Goal: Task Accomplishment & Management: Complete application form

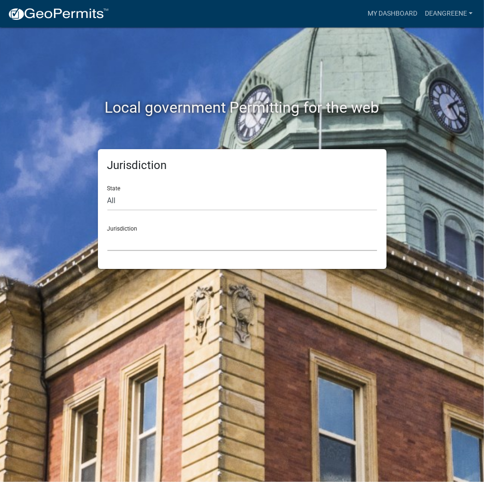
click at [141, 245] on select "[GEOGRAPHIC_DATA], [US_STATE] [GEOGRAPHIC_DATA], [US_STATE][PERSON_NAME][GEOGRA…" at bounding box center [242, 240] width 270 height 19
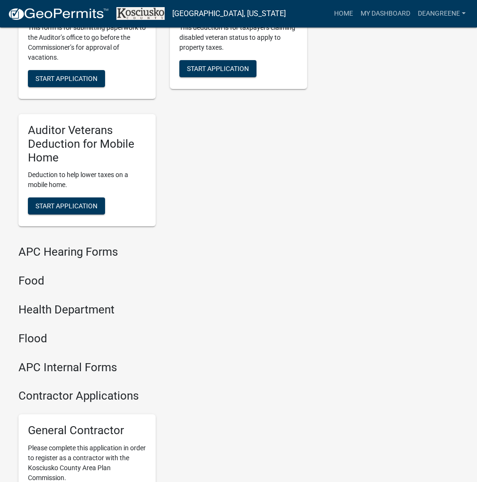
scroll to position [1147, 0]
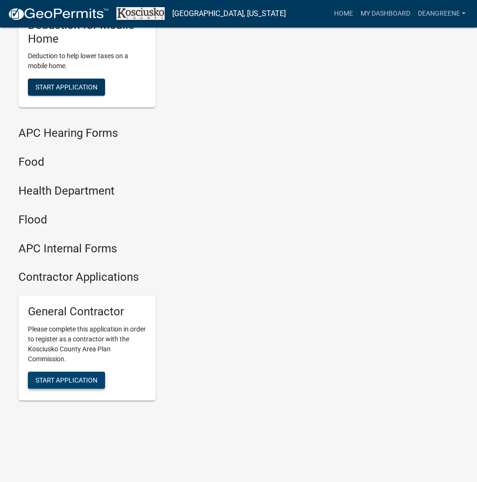
click at [95, 379] on span "Start Application" at bounding box center [67, 380] width 62 height 8
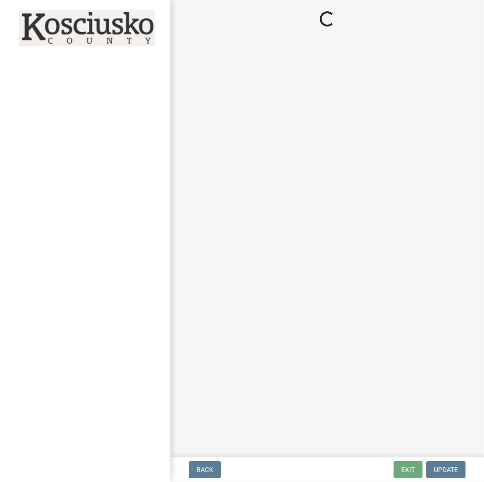
select select "In"
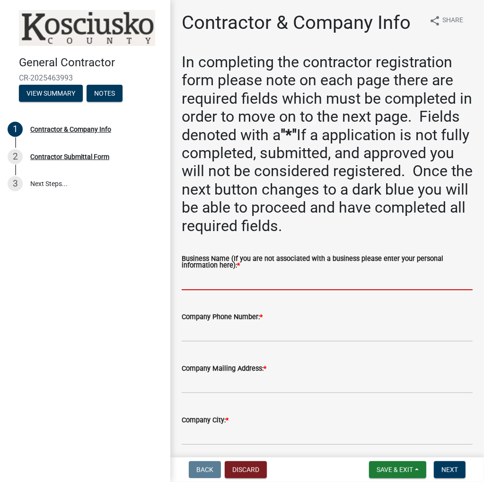
click at [222, 279] on input "Business Name (If you are not associated with a business please enter your pers…" at bounding box center [327, 280] width 291 height 19
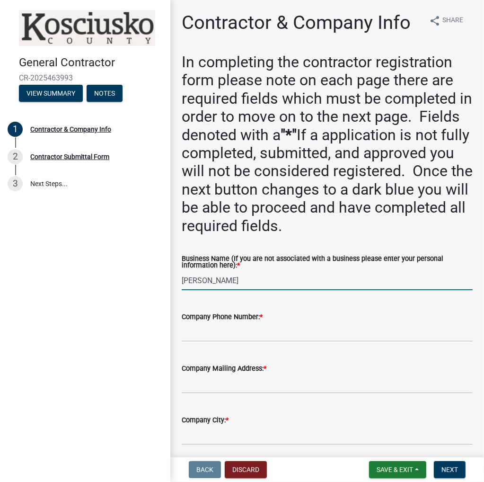
type input "[PERSON_NAME]"
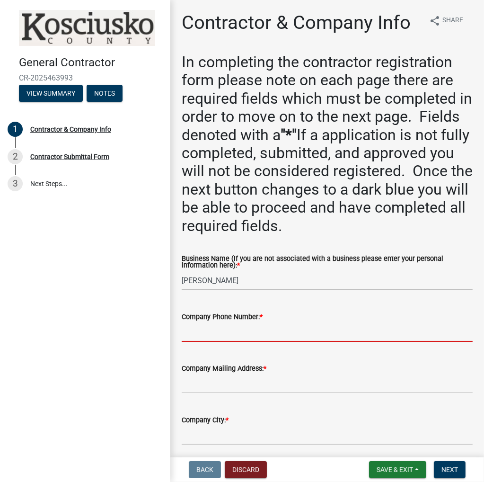
paste input "[PHONE_NUMBER]"
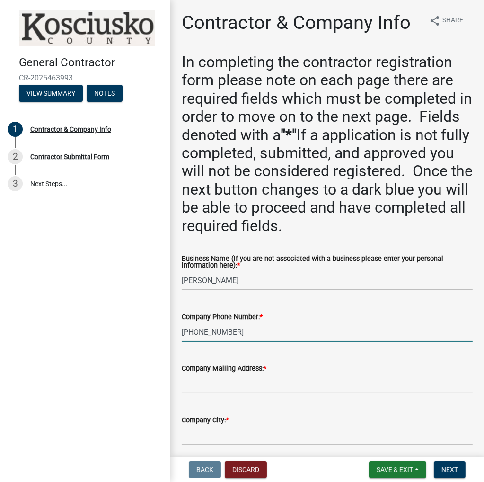
type input "[PHONE_NUMBER]"
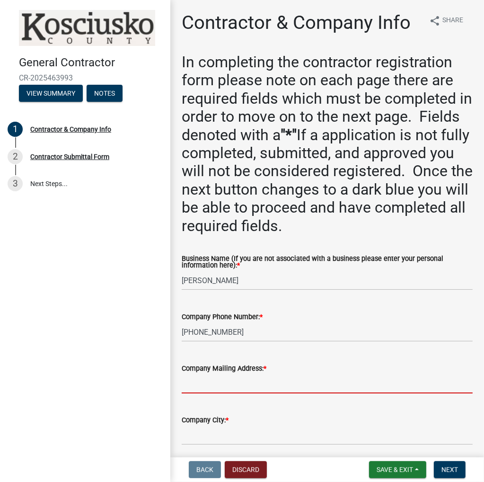
click at [222, 377] on input "Company Mailing Address: *" at bounding box center [327, 383] width 291 height 19
type input "1479 E 550 N"
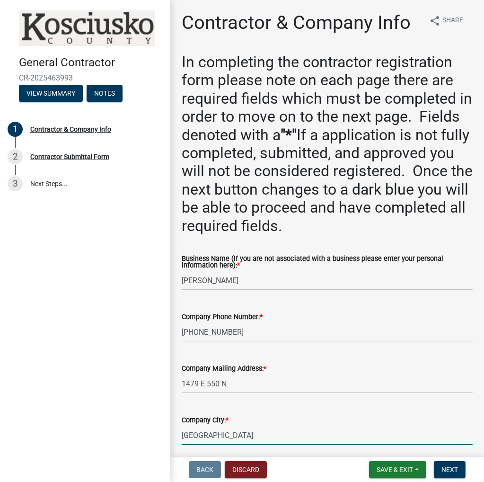
type input "[GEOGRAPHIC_DATA]"
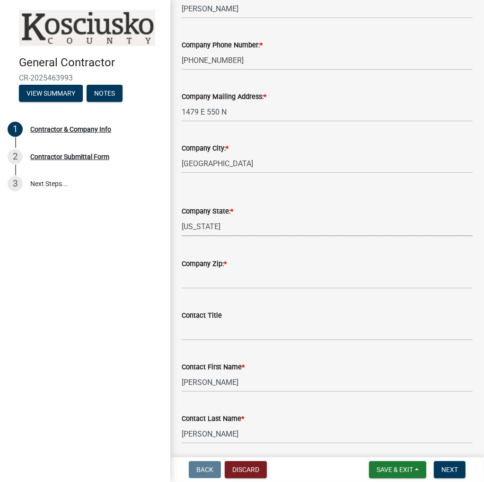
select select "IN"
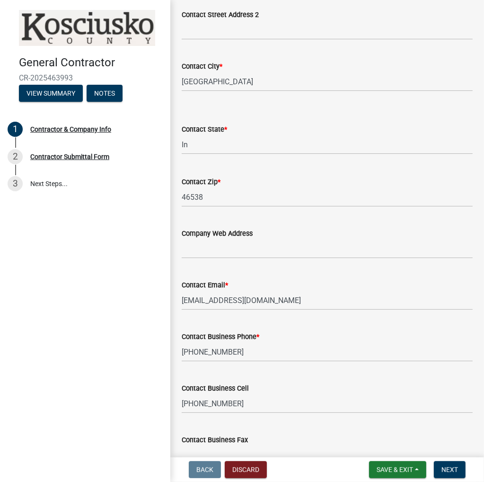
scroll to position [792, 0]
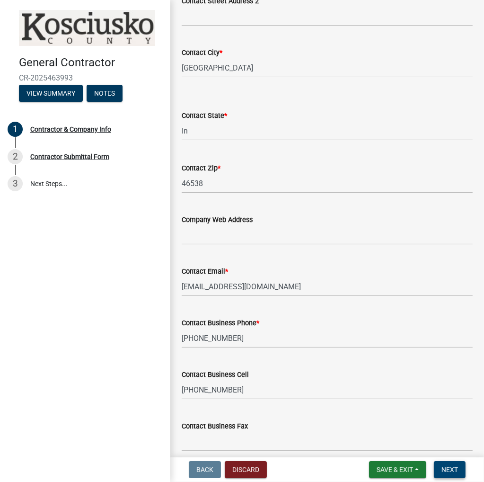
type input "46538"
click at [462, 466] on button "Next" at bounding box center [450, 469] width 32 height 17
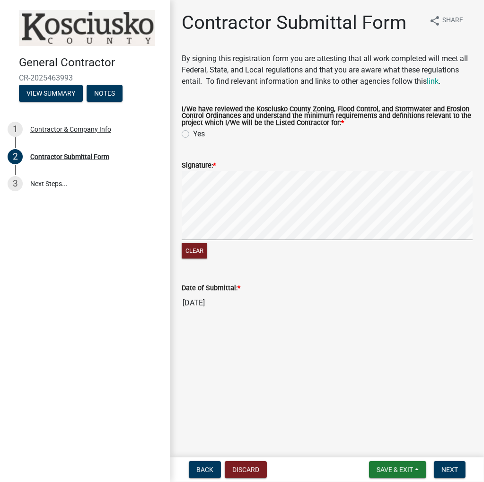
click at [186, 138] on div "Yes" at bounding box center [327, 133] width 291 height 11
click at [193, 131] on label "Yes" at bounding box center [199, 133] width 12 height 11
click at [193, 131] on input "Yes" at bounding box center [196, 131] width 6 height 6
radio input "true"
drag, startPoint x: 457, startPoint y: 468, endPoint x: 460, endPoint y: 462, distance: 6.4
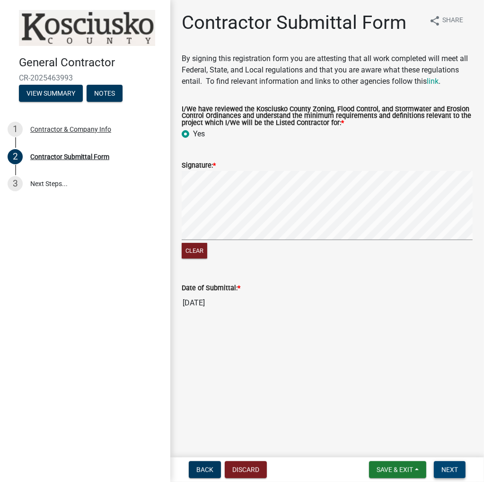
click at [457, 466] on span "Next" at bounding box center [450, 470] width 17 height 8
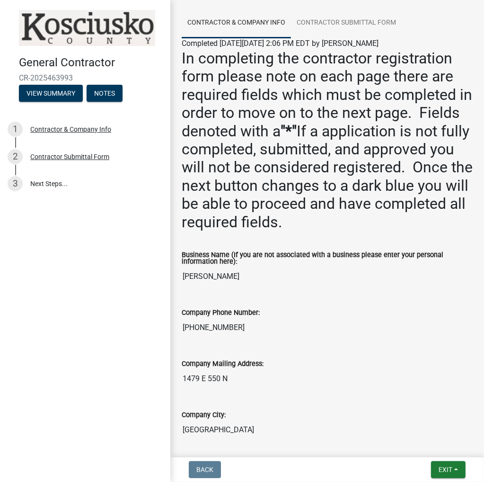
scroll to position [142, 0]
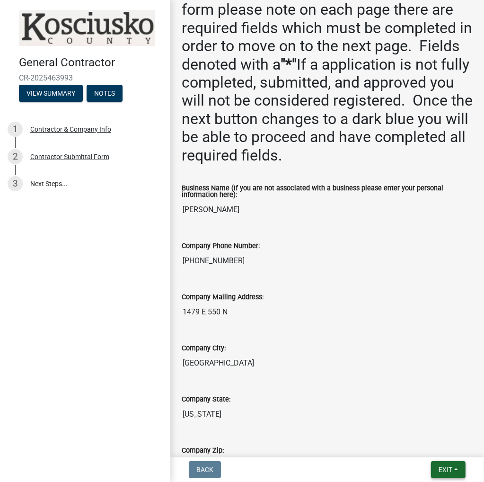
click at [446, 467] on span "Exit" at bounding box center [446, 470] width 14 height 8
drag, startPoint x: 432, startPoint y: 446, endPoint x: 436, endPoint y: 439, distance: 8.3
click at [431, 444] on button "Save & Exit" at bounding box center [429, 445] width 76 height 23
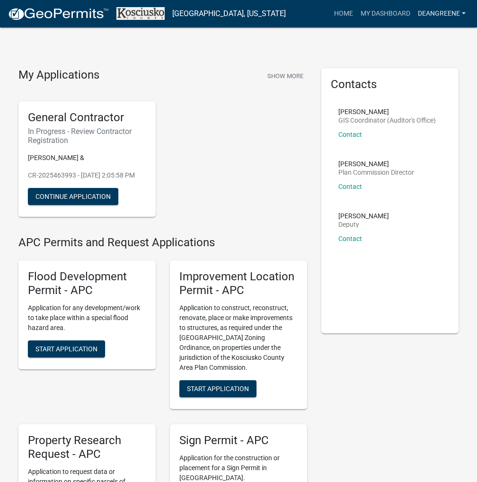
click at [429, 13] on link "deangreene" at bounding box center [441, 14] width 55 height 18
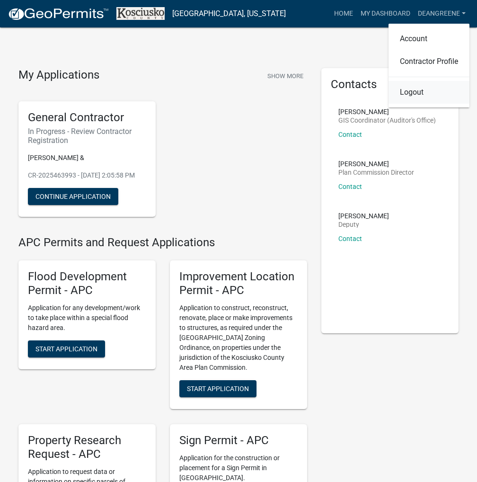
click at [421, 90] on link "Logout" at bounding box center [429, 92] width 81 height 23
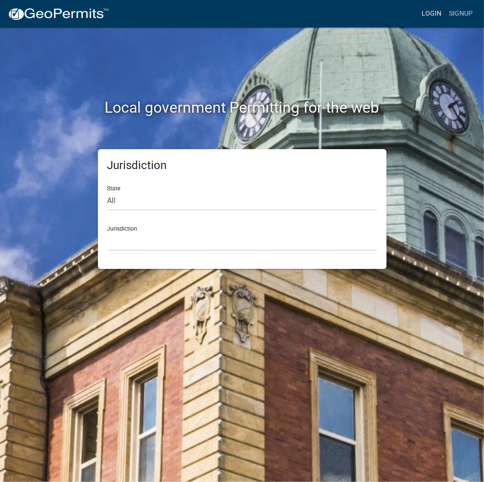
click at [431, 12] on link "Login" at bounding box center [431, 14] width 27 height 18
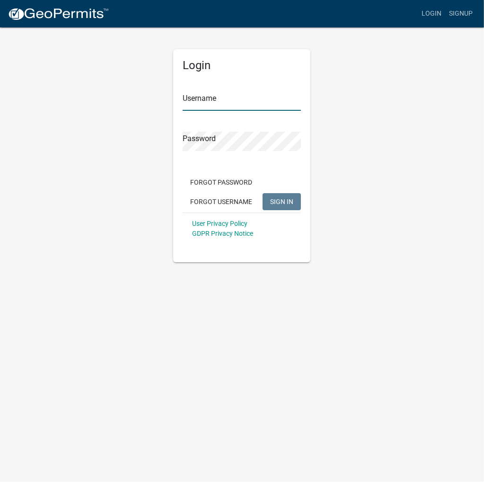
click at [262, 96] on input "Username" at bounding box center [242, 100] width 118 height 19
type input "kosplanning"
click at [263, 193] on button "SIGN IN" at bounding box center [282, 201] width 38 height 17
